Goal: Transaction & Acquisition: Purchase product/service

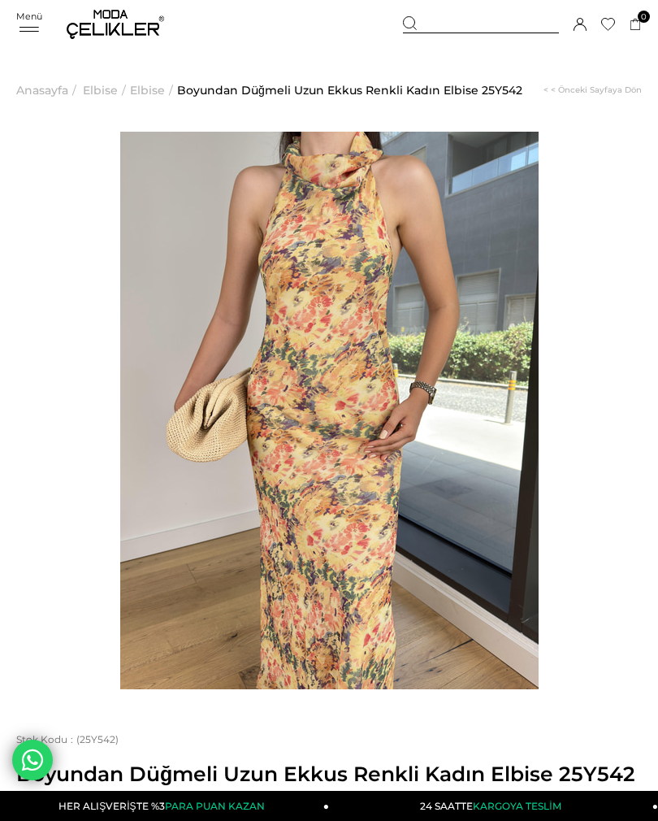
click at [354, 510] on img at bounding box center [329, 411] width 419 height 558
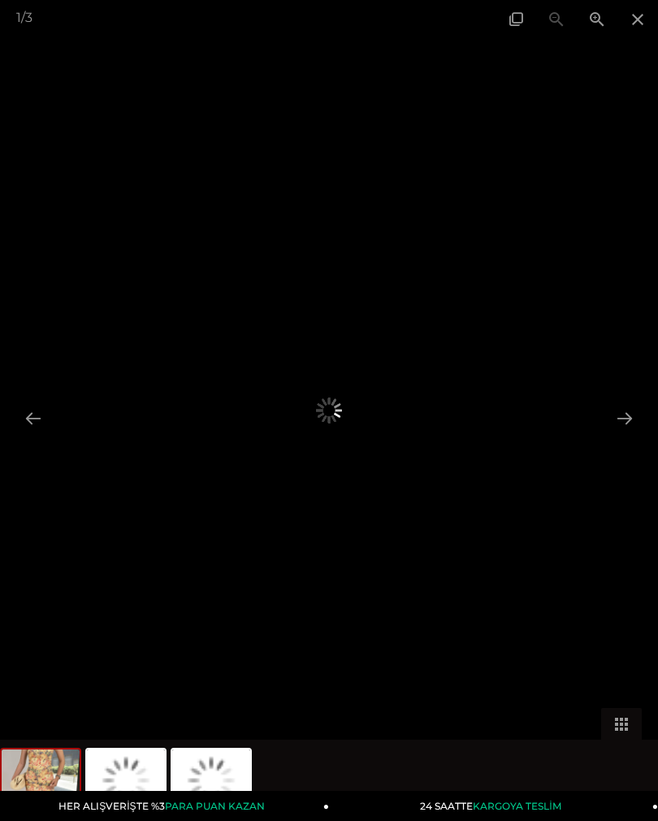
click at [636, 28] on span at bounding box center [638, 19] width 41 height 38
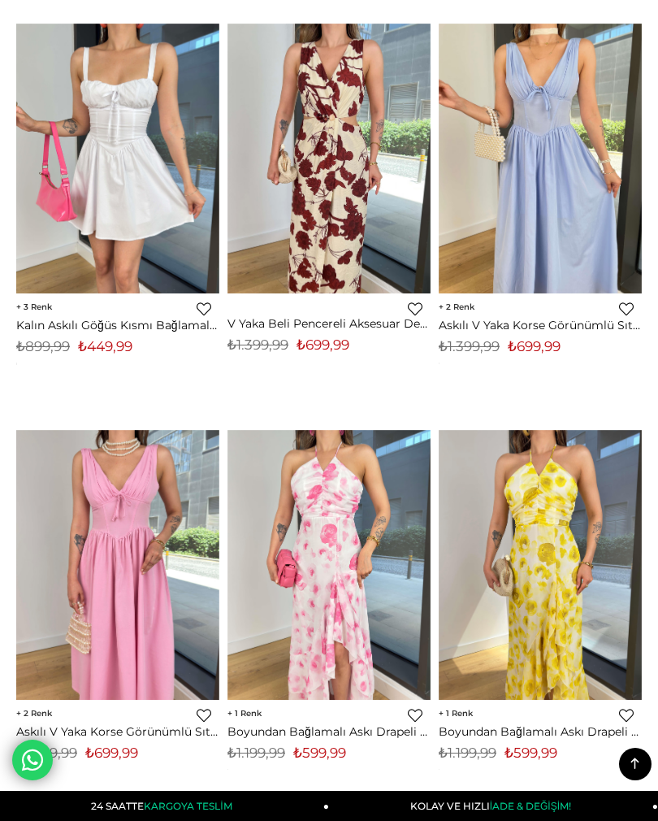
scroll to position [4283, 0]
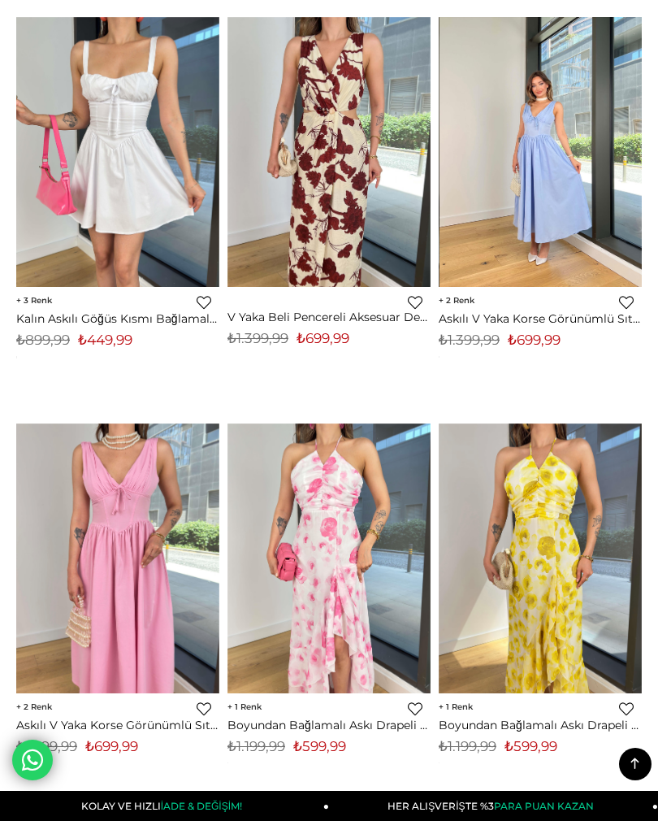
click at [564, 199] on img at bounding box center [541, 152] width 203 height 271
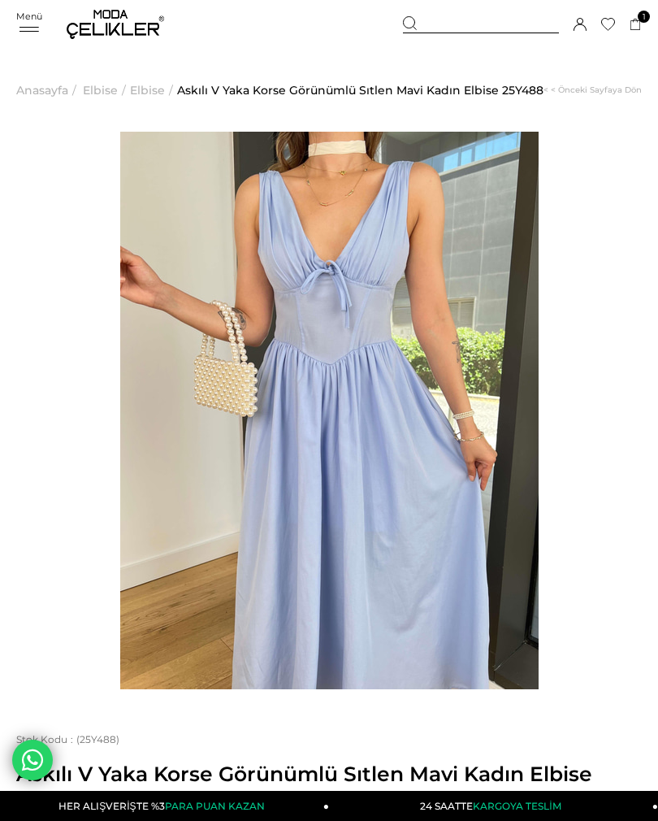
click at [82, 532] on link at bounding box center [329, 411] width 626 height 558
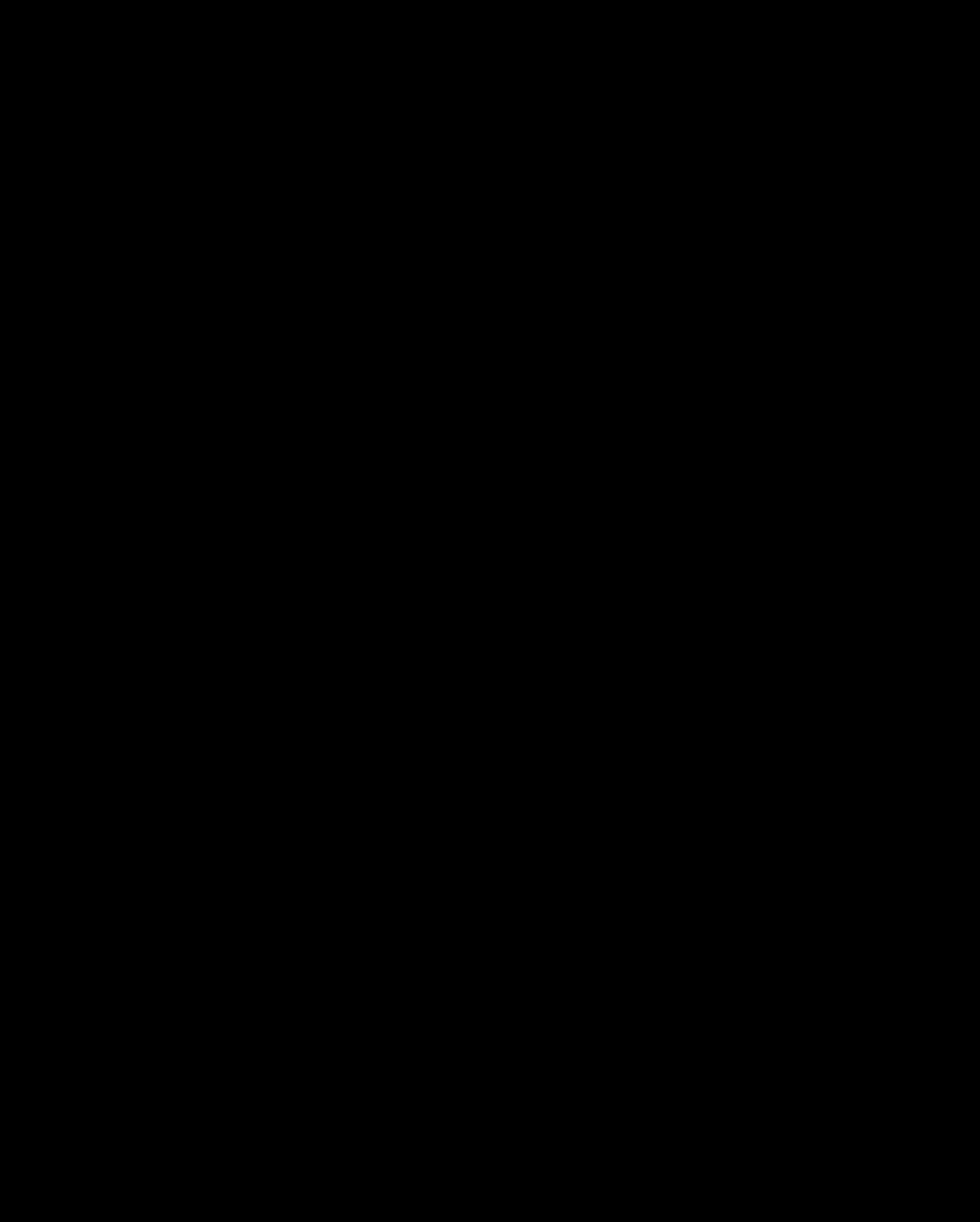
scroll to position [31, 0]
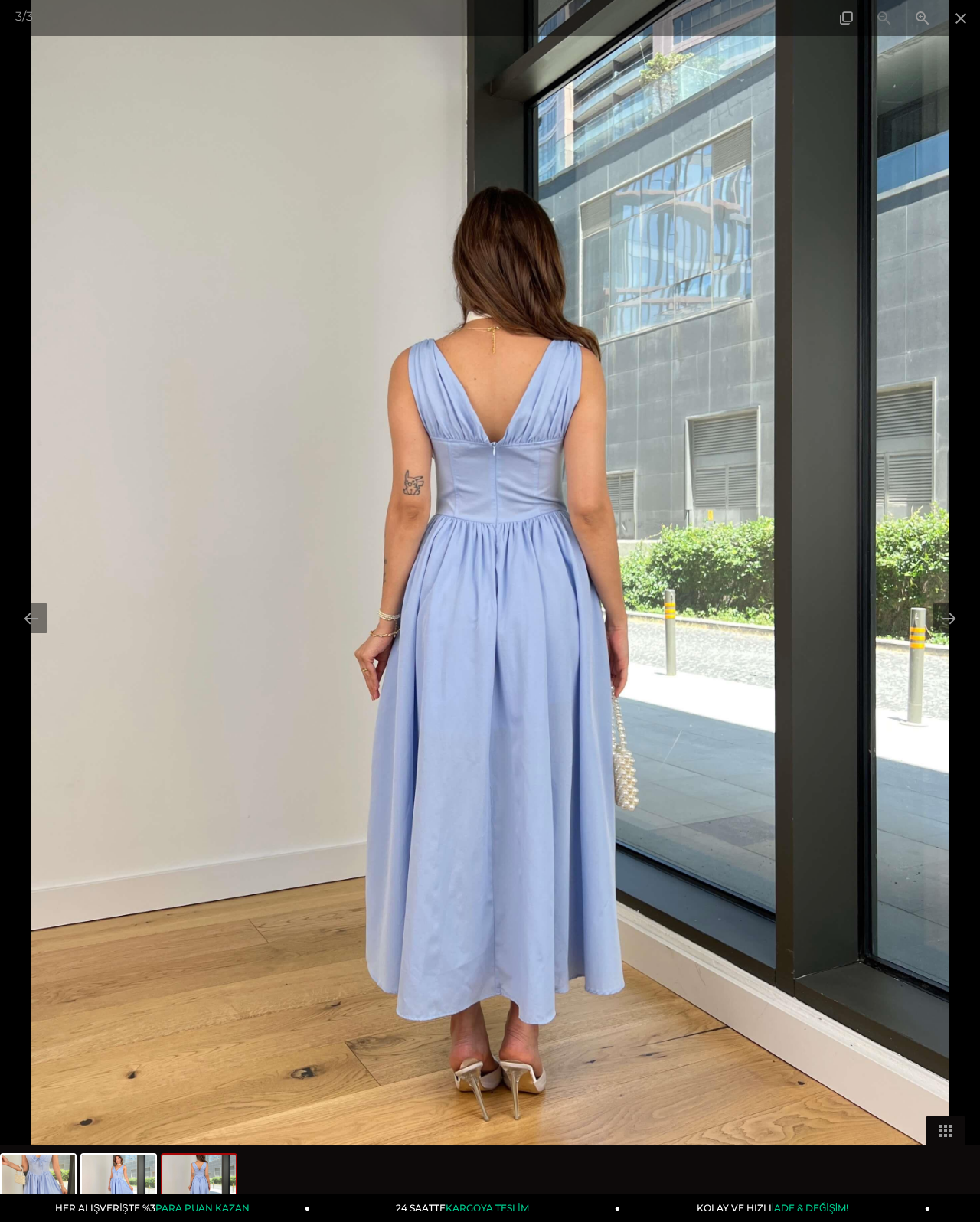
click at [620, 8] on span at bounding box center [961, 18] width 39 height 36
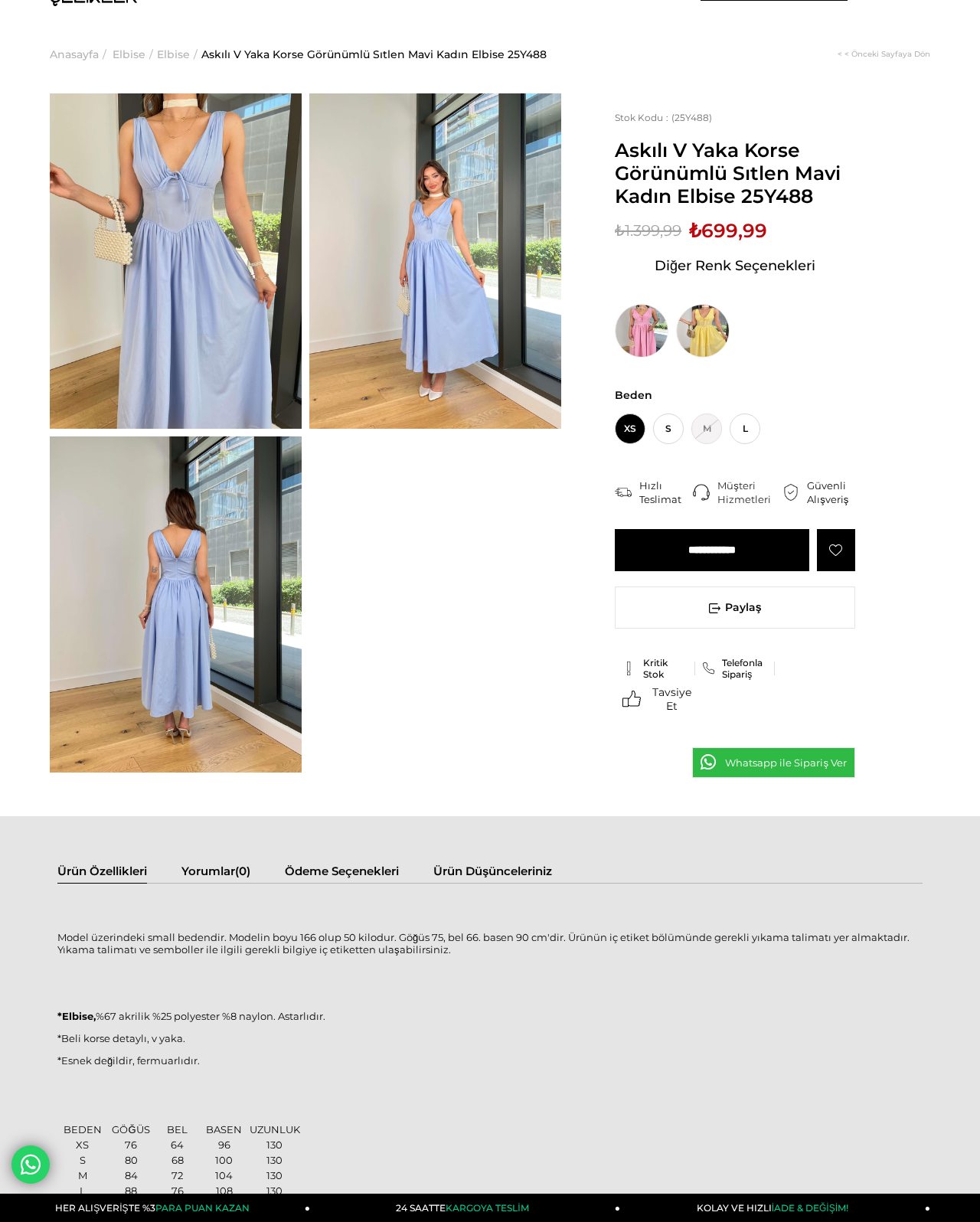
scroll to position [0, 0]
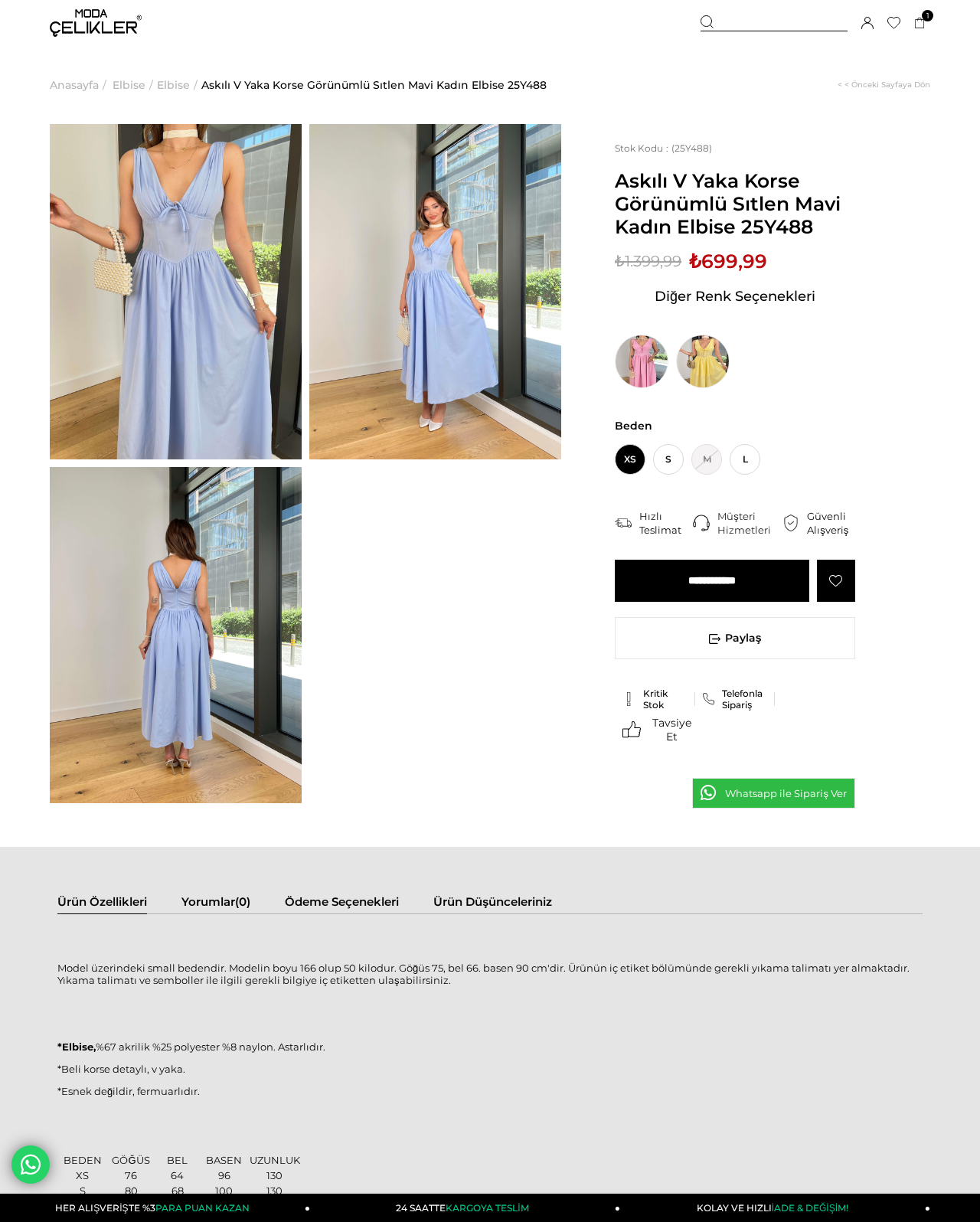
click at [620, 474] on span "S" at bounding box center [668, 459] width 31 height 31
click at [620, 588] on input "**********" at bounding box center [712, 580] width 194 height 42
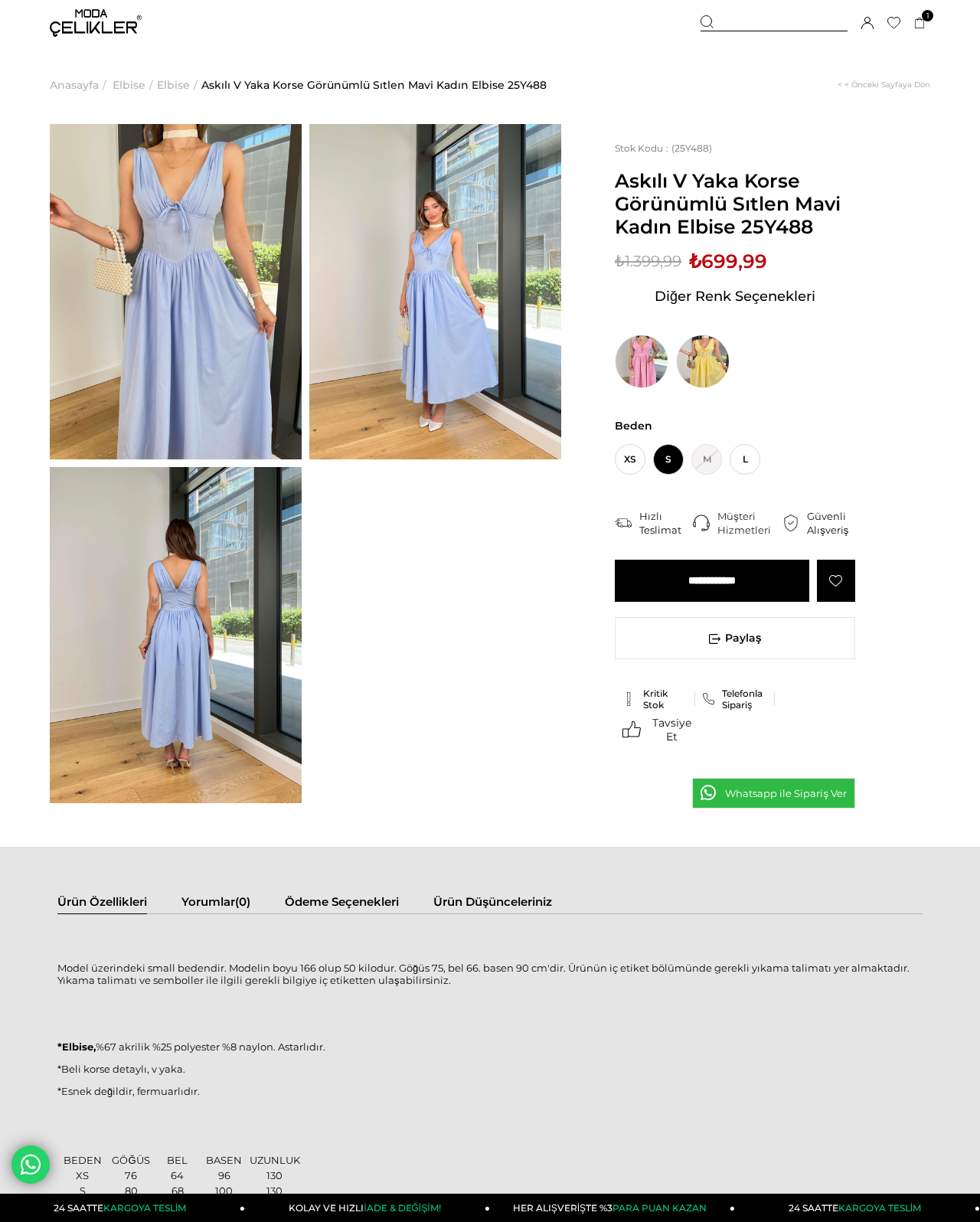
click at [620, 596] on input "**********" at bounding box center [712, 580] width 194 height 42
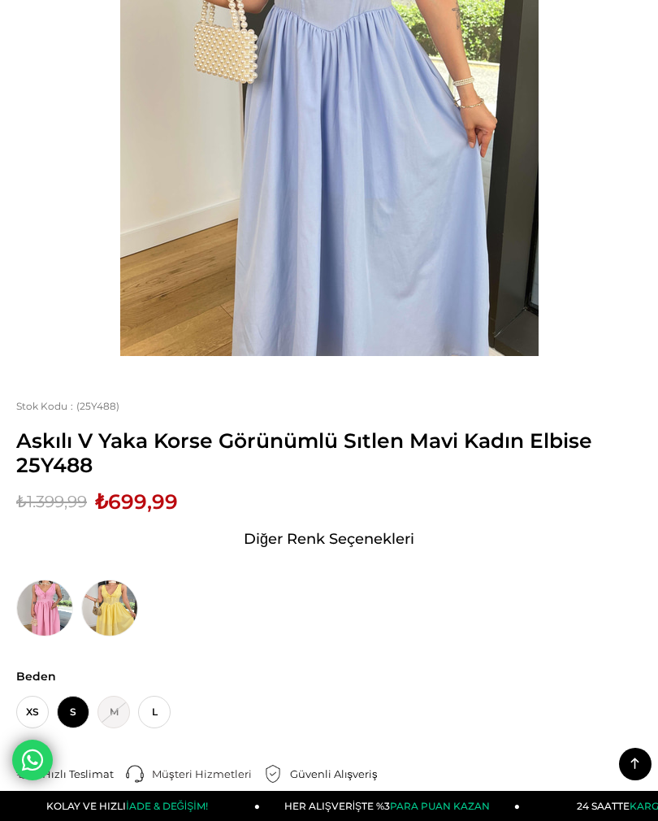
click at [53, 605] on img at bounding box center [44, 607] width 57 height 57
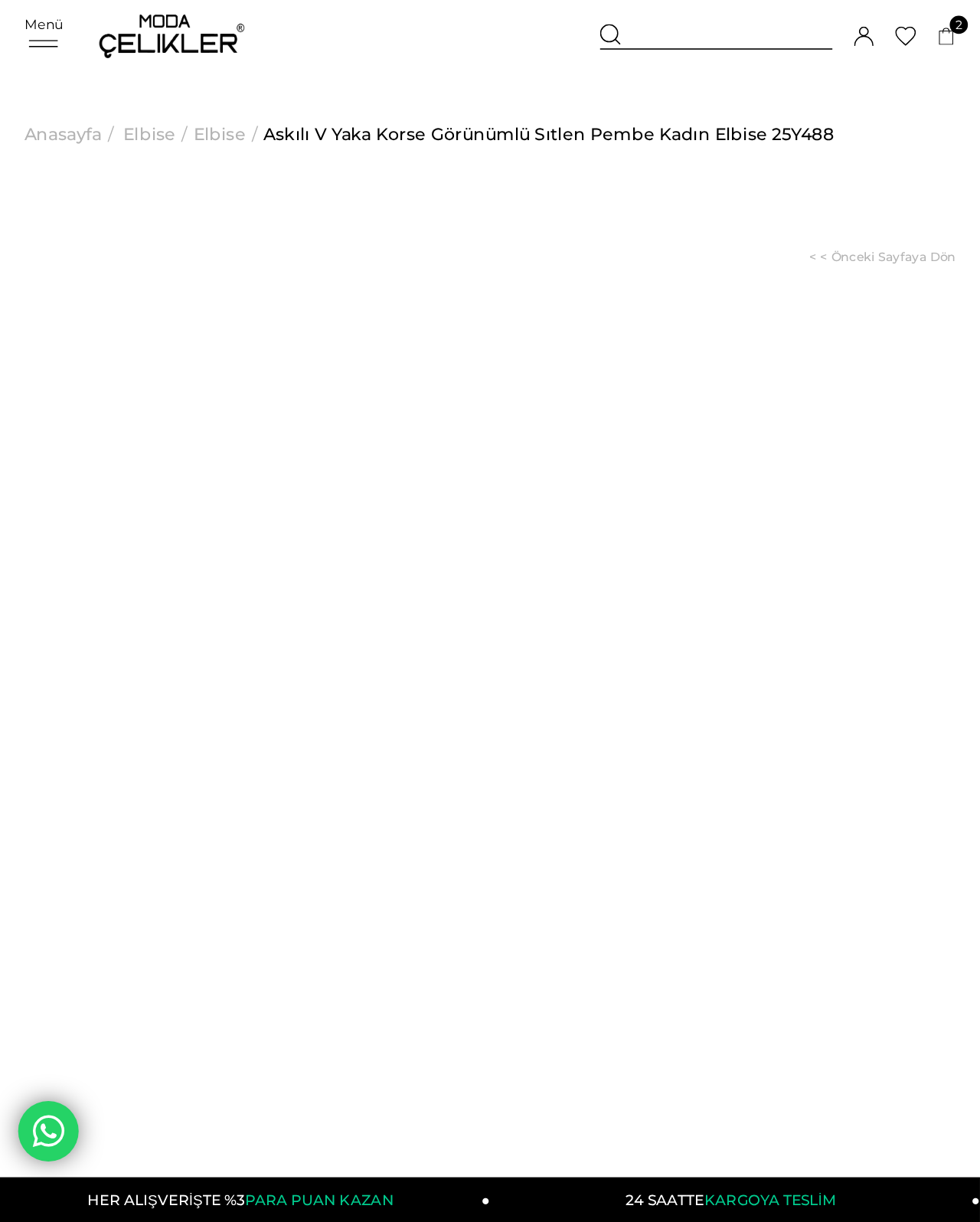
scroll to position [31, 0]
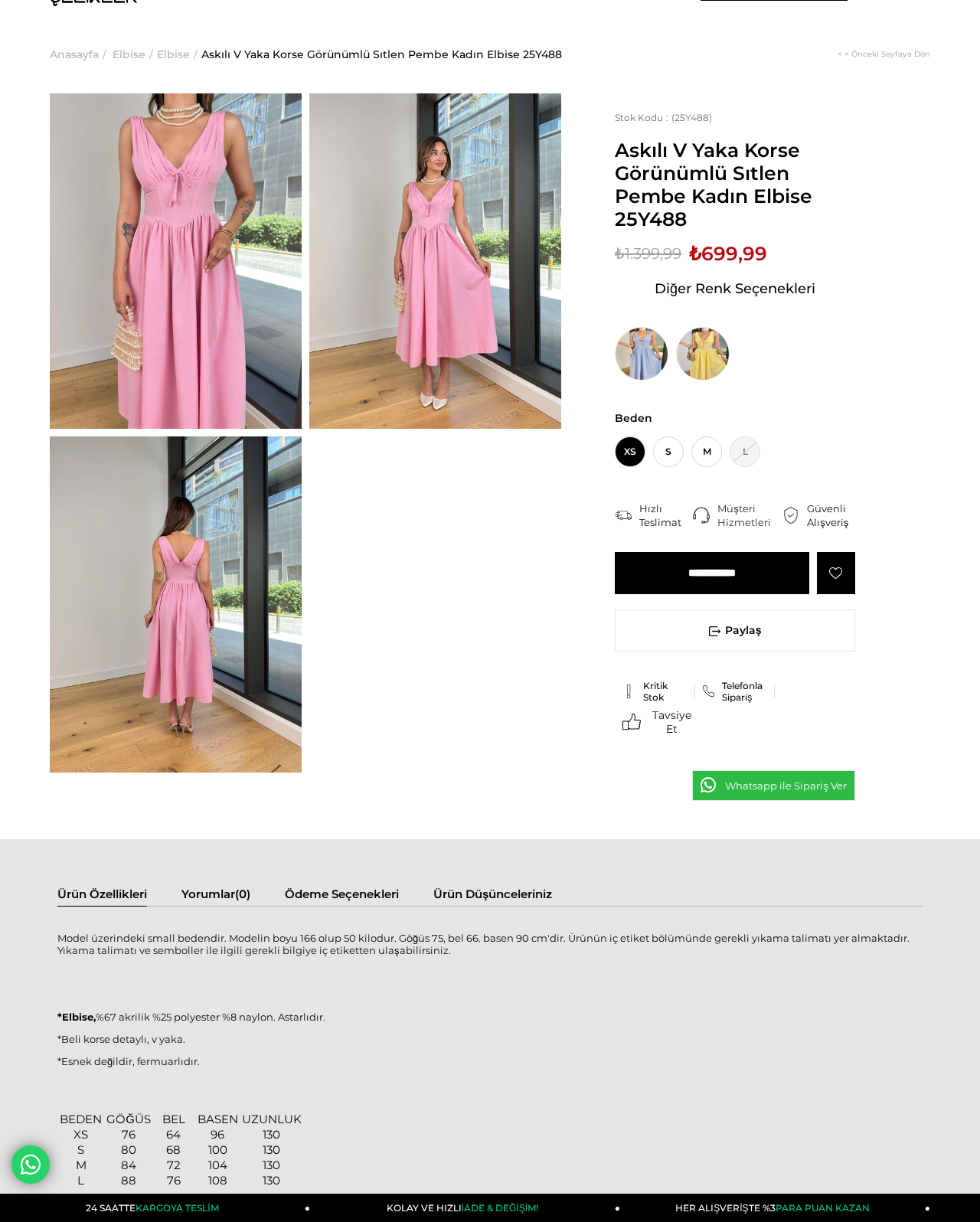
click at [620, 467] on span "S" at bounding box center [668, 451] width 31 height 31
click at [620, 591] on input "**********" at bounding box center [712, 573] width 194 height 42
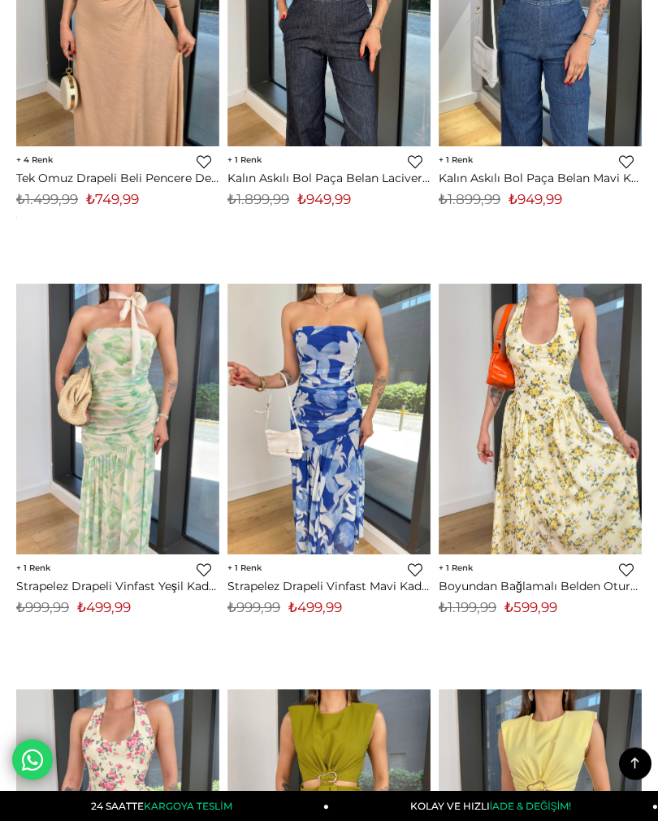
scroll to position [6555, 0]
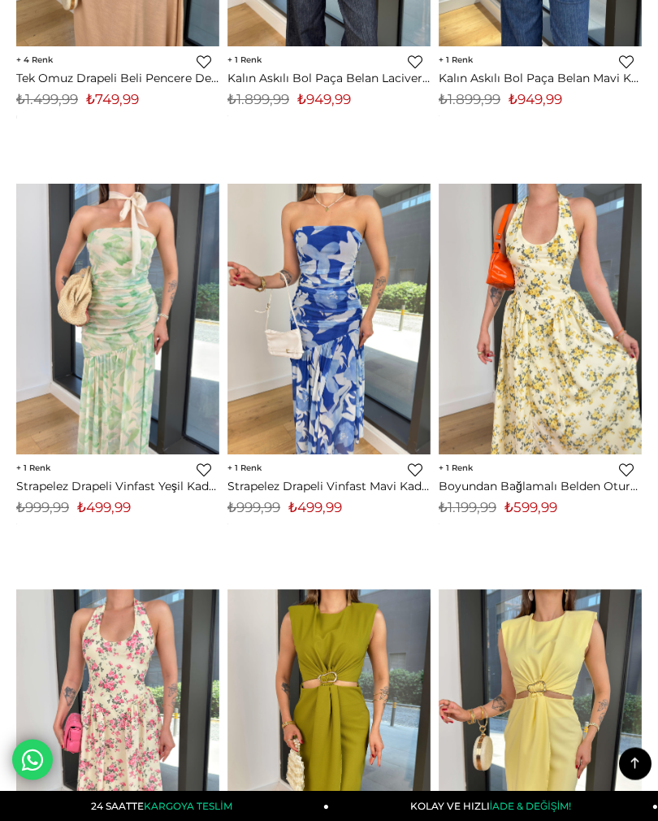
click at [566, 350] on img at bounding box center [540, 319] width 203 height 271
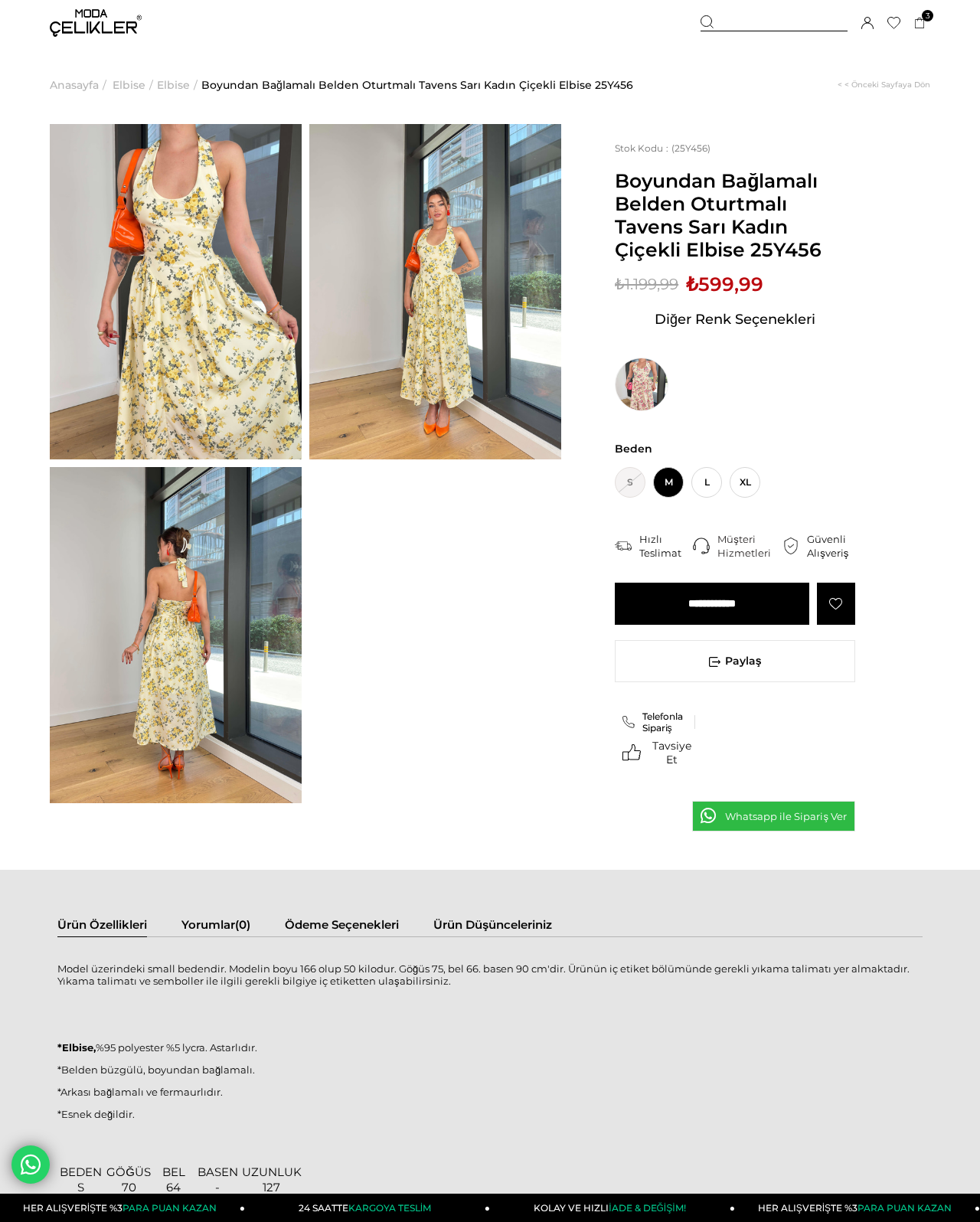
click at [620, 612] on input "**********" at bounding box center [712, 603] width 194 height 42
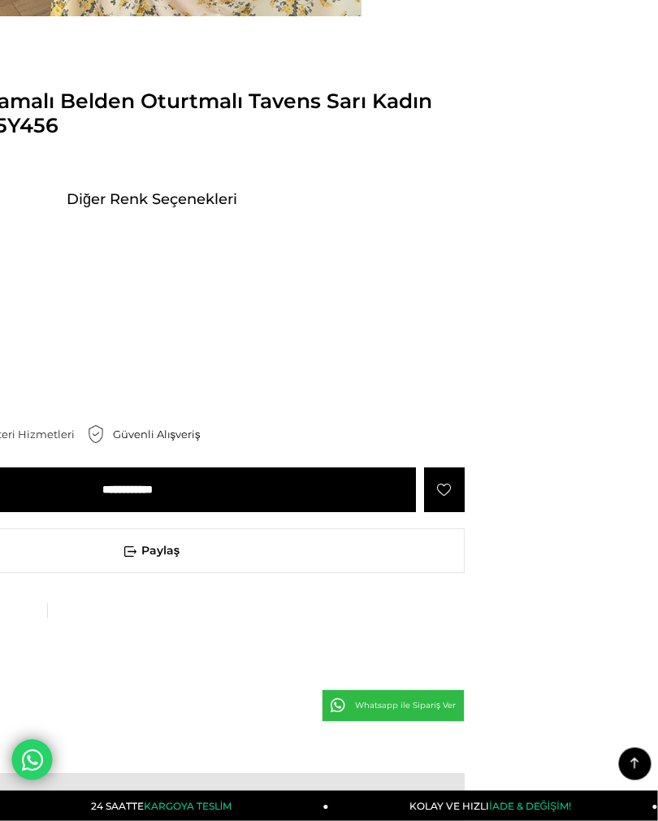
scroll to position [756, 176]
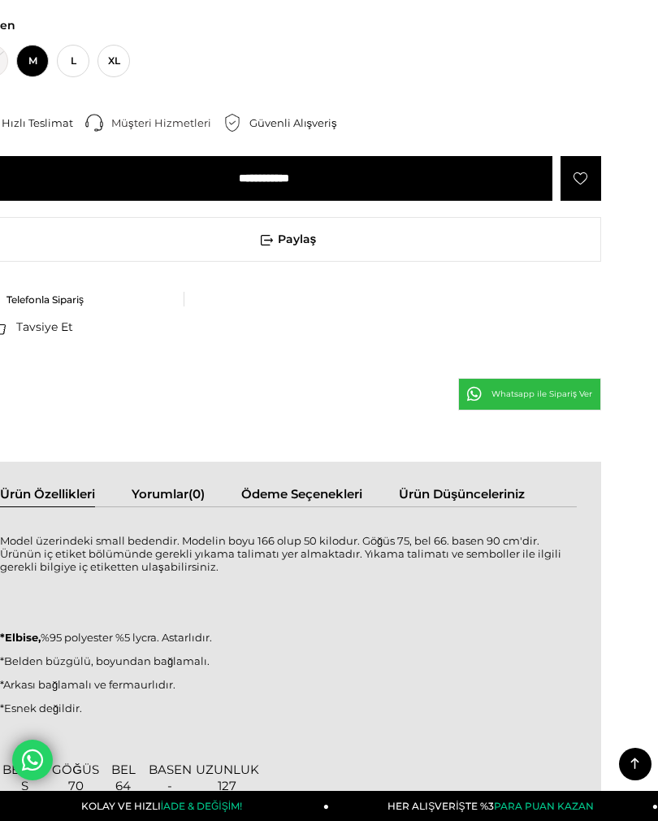
click at [448, 497] on link "Ürün Düşünceleriniz" at bounding box center [462, 496] width 126 height 20
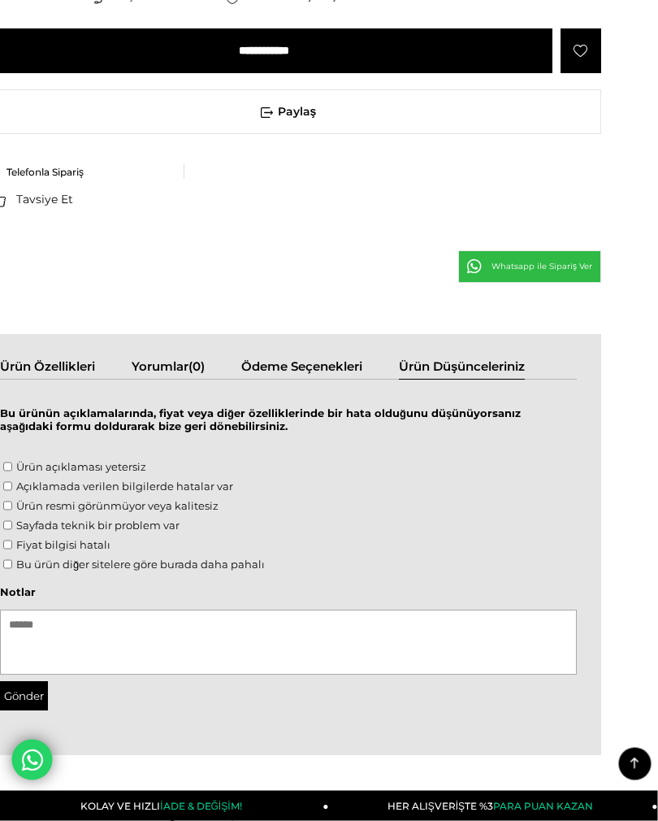
scroll to position [1196, 41]
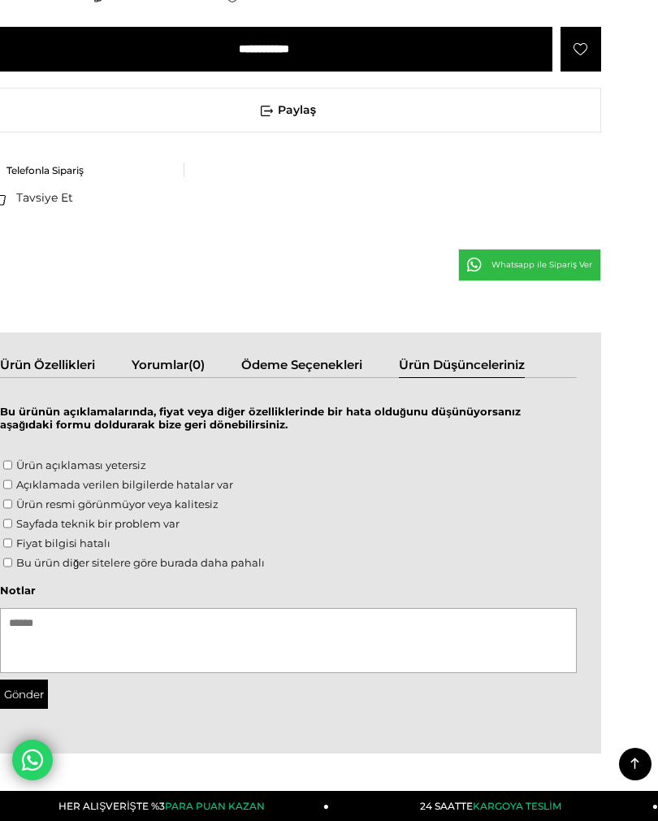
click at [75, 370] on link "Ürün Özellikleri" at bounding box center [47, 367] width 95 height 20
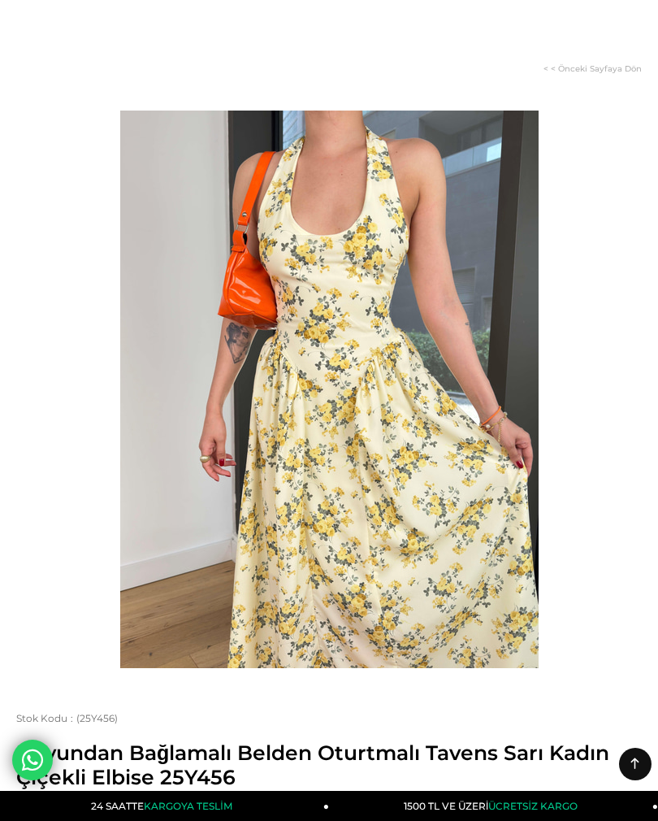
scroll to position [0, 0]
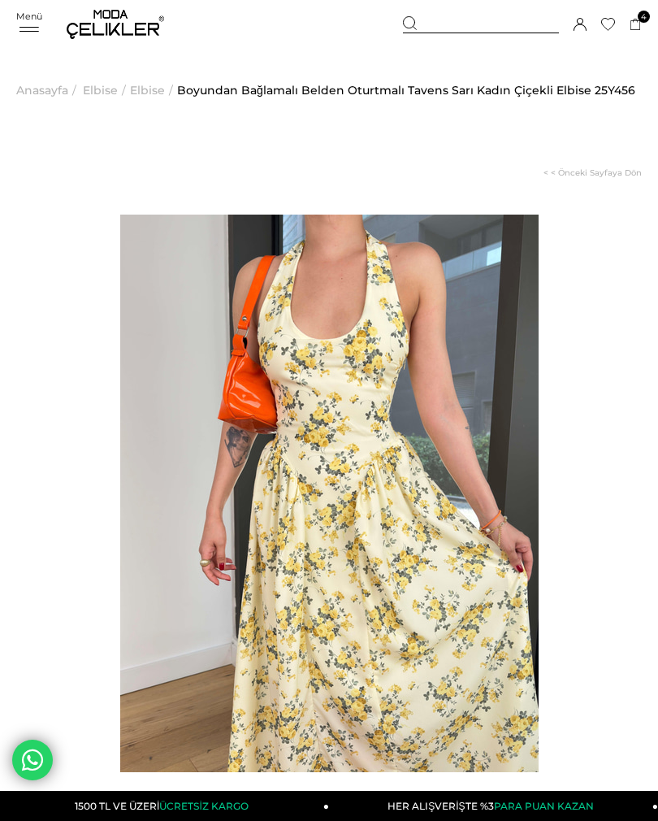
click at [0, 0] on link "Sepetim" at bounding box center [0, 0] width 0 height 0
